Goal: Complete application form

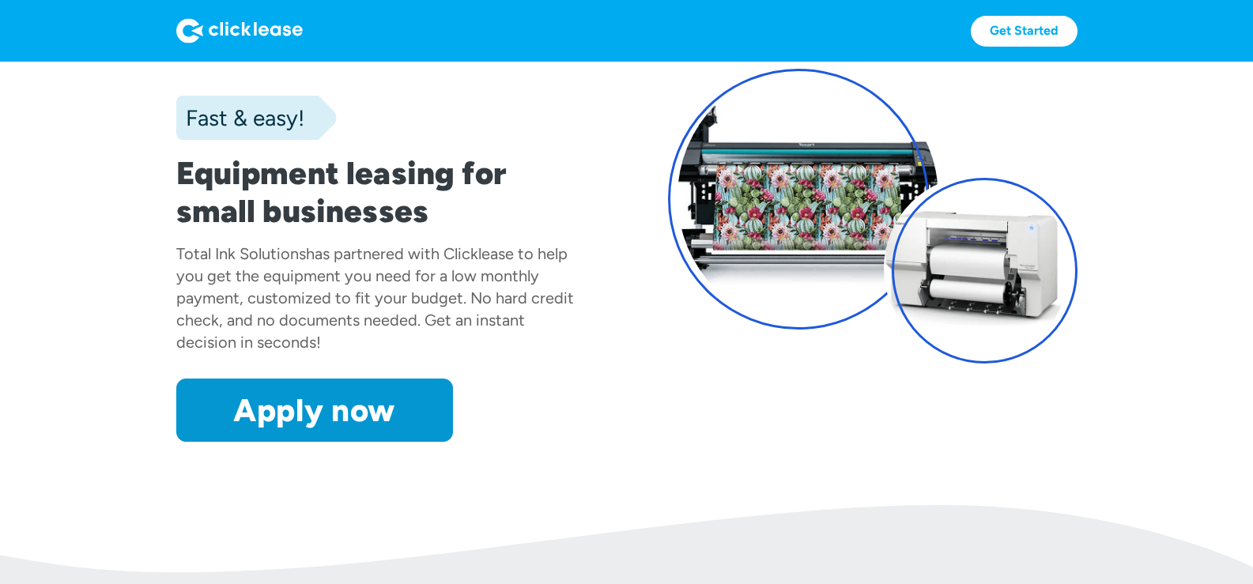
scroll to position [105, 0]
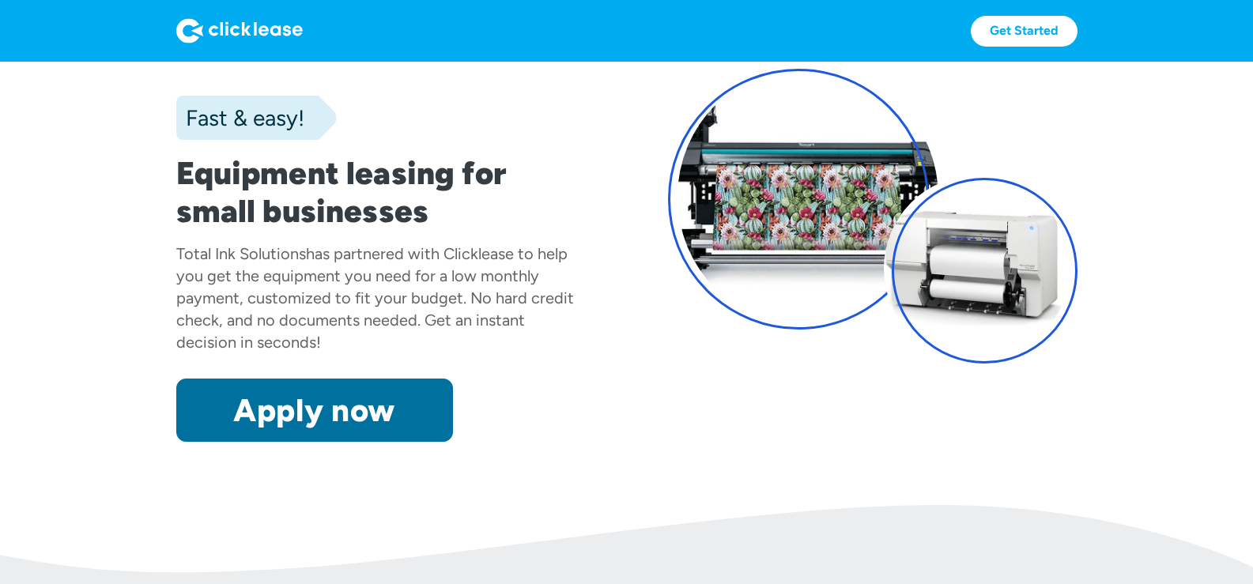
click at [400, 386] on link "Apply now" at bounding box center [314, 410] width 277 height 63
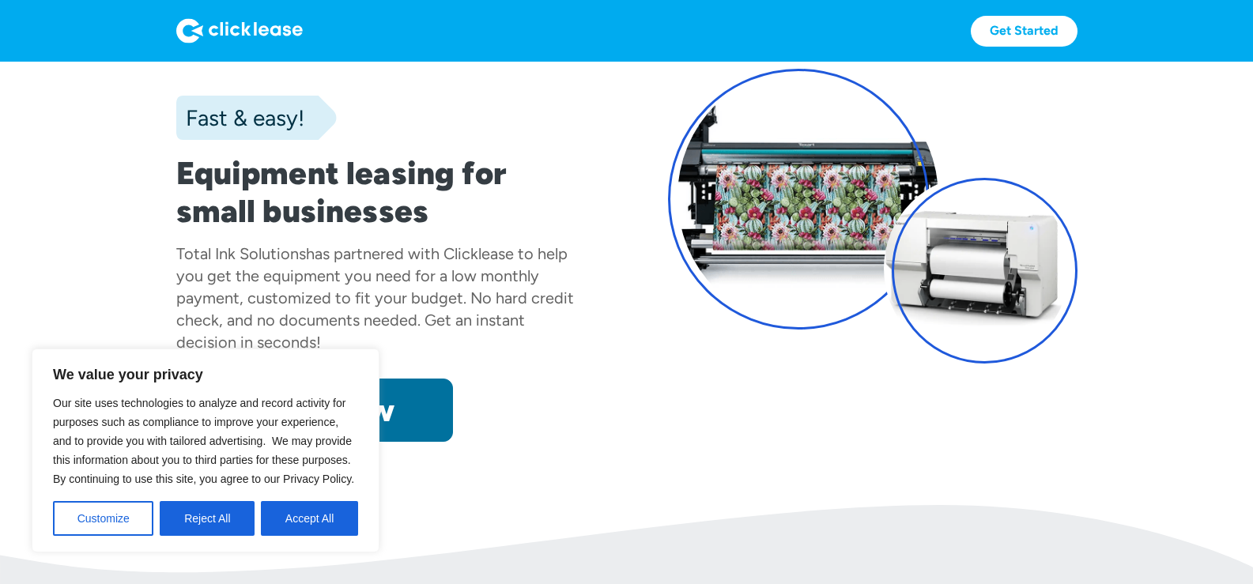
scroll to position [0, 0]
click at [327, 504] on button "Accept All" at bounding box center [309, 518] width 97 height 35
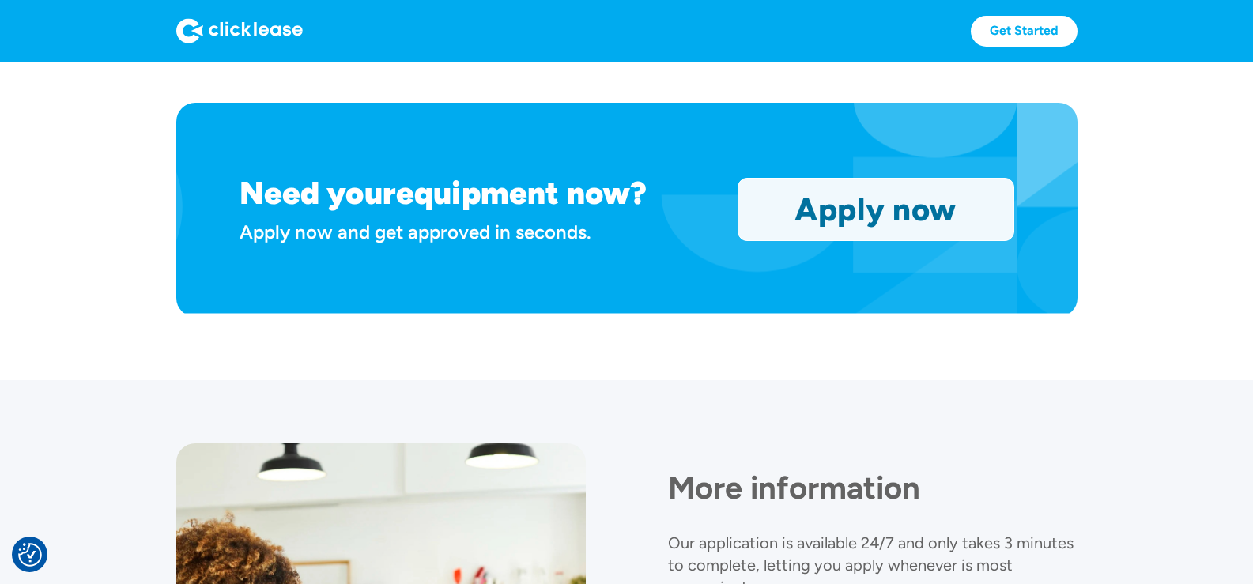
scroll to position [1265, 0]
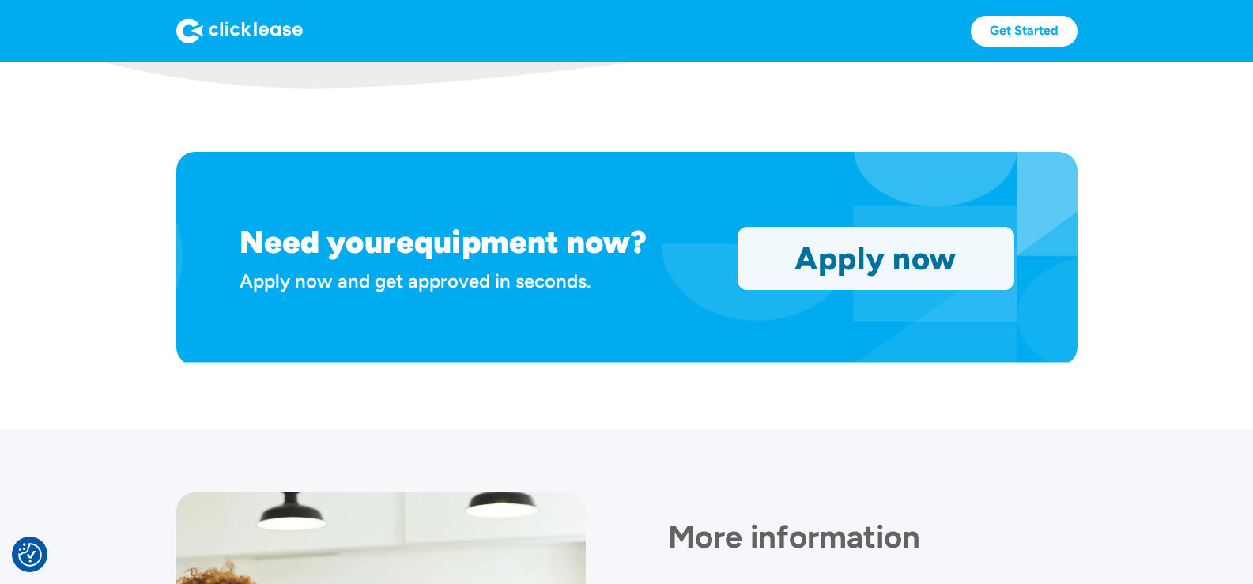
click at [859, 256] on link "Apply now" at bounding box center [875, 259] width 275 height 62
